Goal: Task Accomplishment & Management: Use online tool/utility

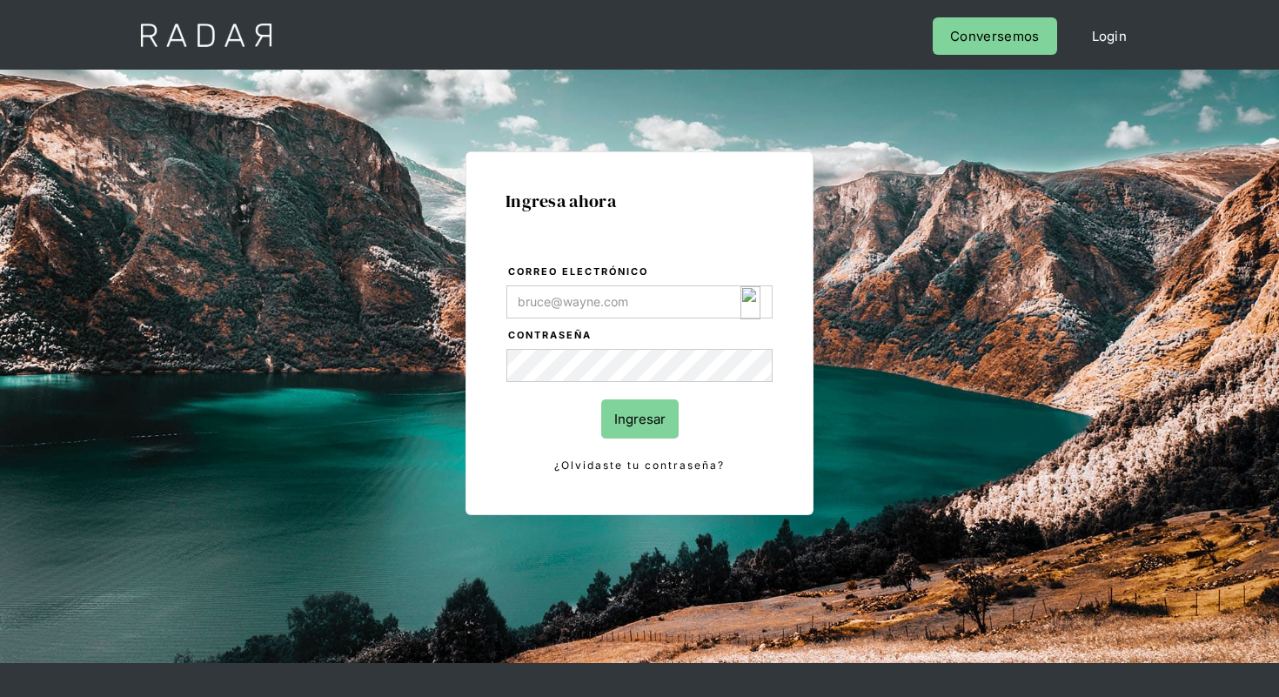
click at [750, 305] on img "Login Form" at bounding box center [750, 302] width 20 height 33
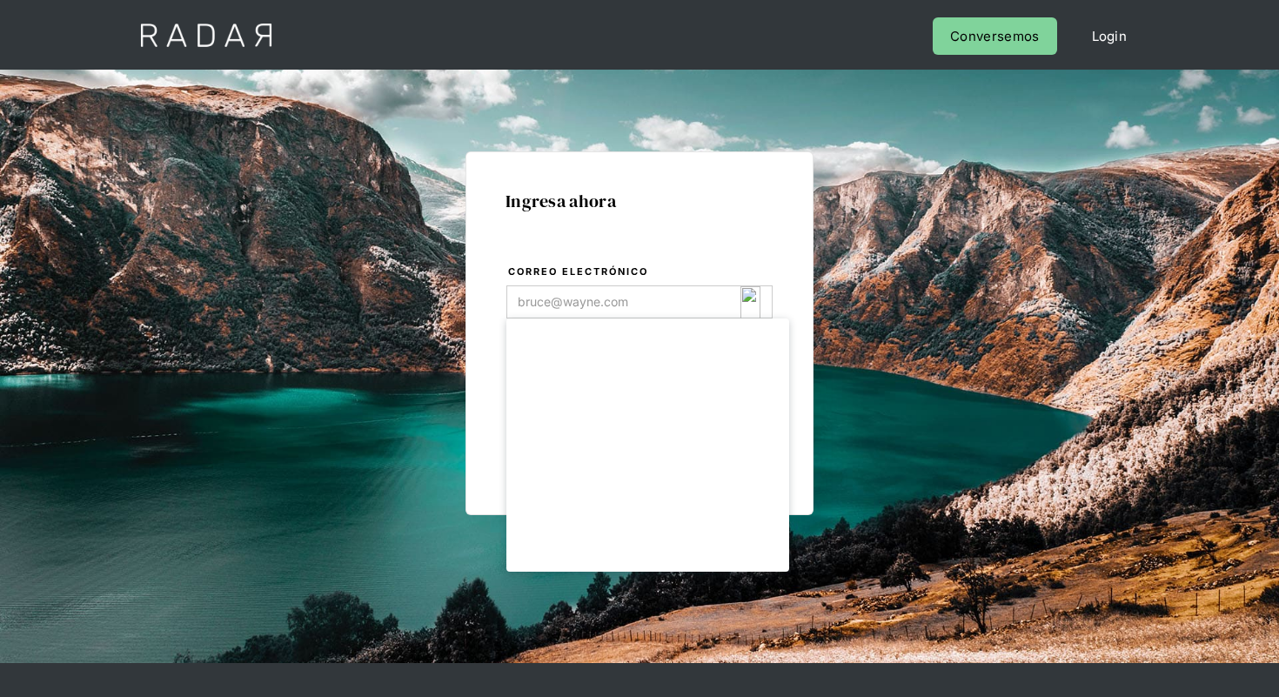
type input "[EMAIL_ADDRESS][DOMAIN_NAME]"
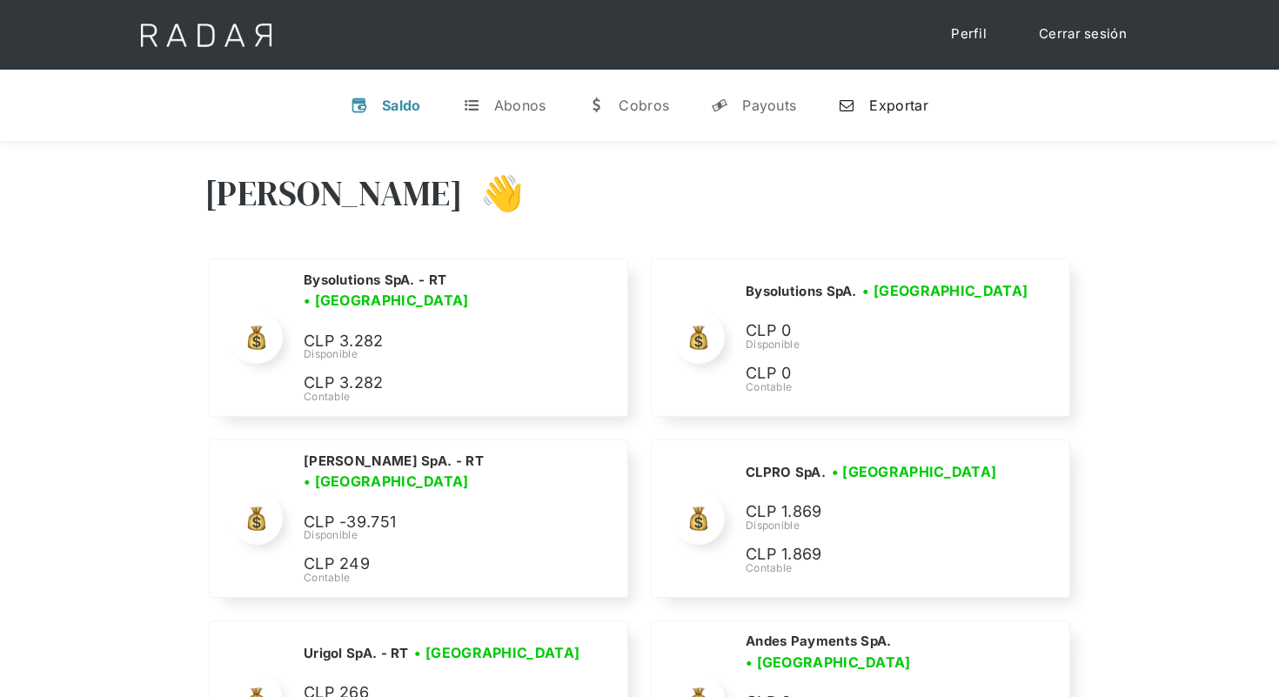
click at [900, 103] on div "Exportar" at bounding box center [898, 105] width 58 height 17
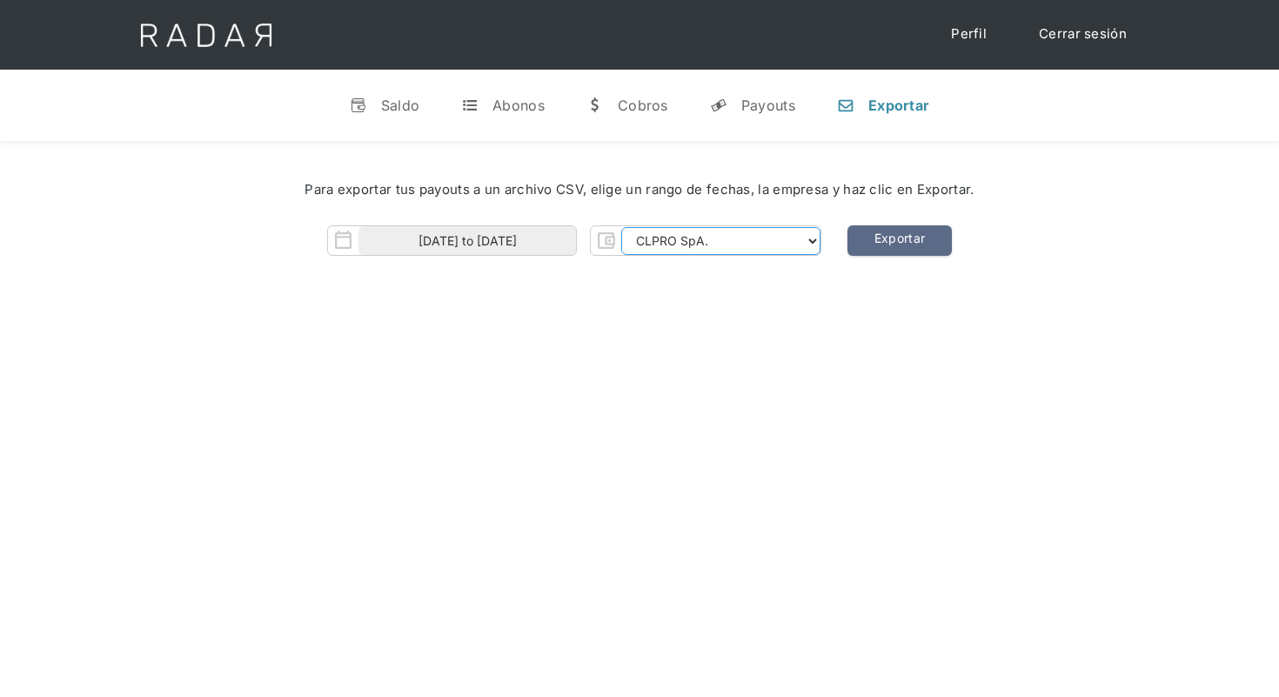
click at [803, 237] on select "CLPRO SpA. Coster SpA. Urigol SpA. Bysolutions SpA. Clmax SpA. Andes Payments S…" at bounding box center [720, 241] width 199 height 28
click at [623, 227] on select "CLPRO SpA. Coster SpA. Urigol SpA. Bysolutions SpA. Clmax SpA. Andes Payments S…" at bounding box center [720, 241] width 199 height 28
click at [894, 246] on link "Exportar" at bounding box center [899, 240] width 104 height 30
click at [761, 245] on select "CLPRO SpA. Coster SpA. Urigol SpA. Bysolutions SpA. Clmax SpA. Andes Payments S…" at bounding box center [720, 241] width 199 height 28
click at [623, 227] on select "CLPRO SpA. Coster SpA. Urigol SpA. Bysolutions SpA. Clmax SpA. Andes Payments S…" at bounding box center [720, 241] width 199 height 28
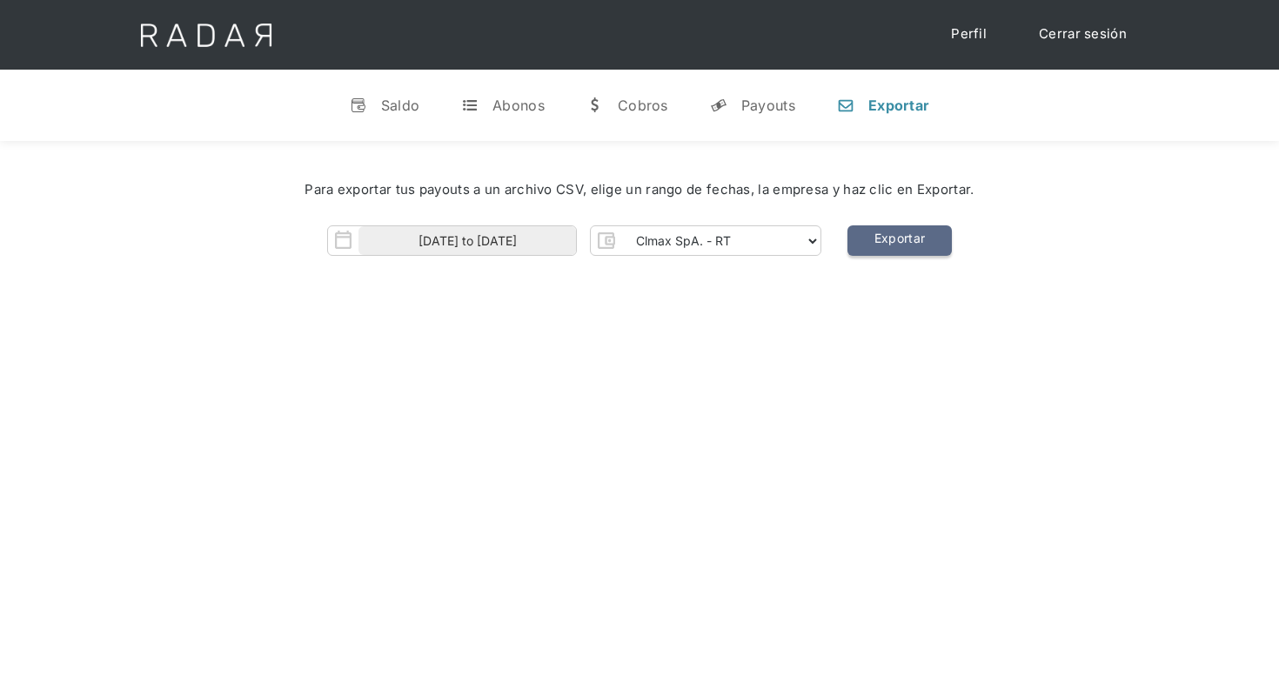
click at [892, 239] on link "Exportar" at bounding box center [899, 240] width 104 height 30
click at [761, 231] on select "CLPRO SpA. Coster SpA. Urigol SpA. Bysolutions SpA. Clmax SpA. Andes Payments S…" at bounding box center [720, 241] width 199 height 28
select select "clpro-rt"
click at [623, 227] on select "CLPRO SpA. Coster SpA. Urigol SpA. Bysolutions SpA. Clmax SpA. Andes Payments S…" at bounding box center [720, 241] width 199 height 28
click at [907, 234] on link "Exportar" at bounding box center [899, 240] width 104 height 30
